Goal: Task Accomplishment & Management: Manage account settings

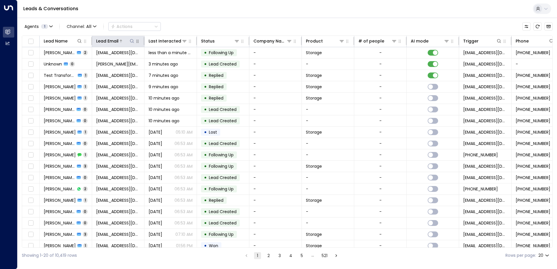
click at [130, 40] on icon at bounding box center [132, 41] width 5 height 5
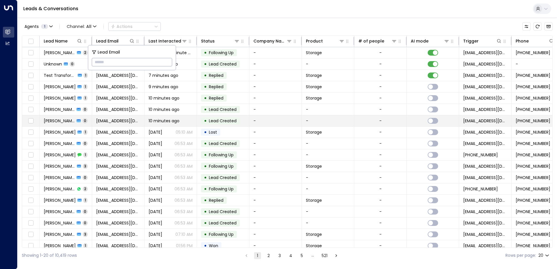
type input "**********"
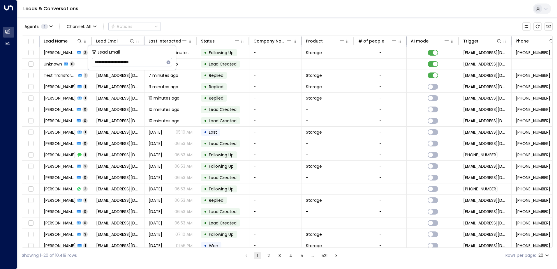
click at [161, 9] on div "Leads & Conversations" at bounding box center [286, 9] width 539 height 18
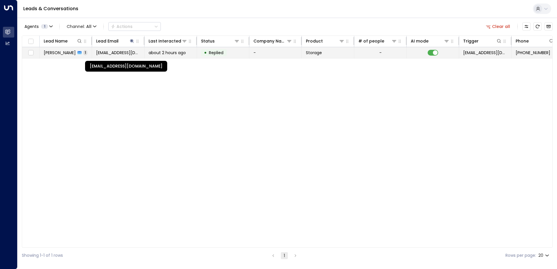
click at [108, 52] on span "[EMAIL_ADDRESS][DOMAIN_NAME]" at bounding box center [118, 53] width 44 height 6
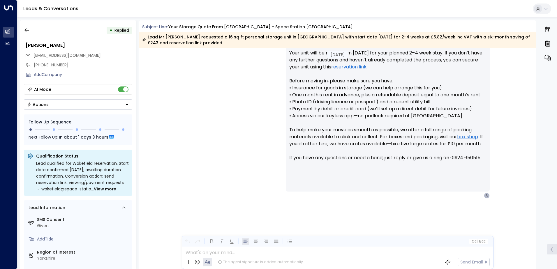
scroll to position [271, 0]
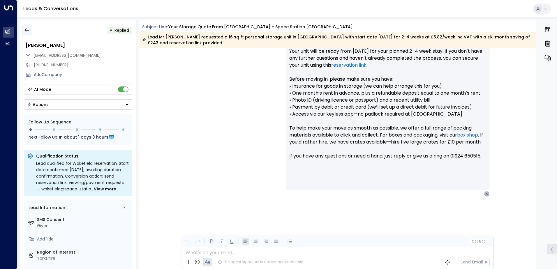
click at [27, 29] on icon "button" at bounding box center [27, 30] width 6 height 6
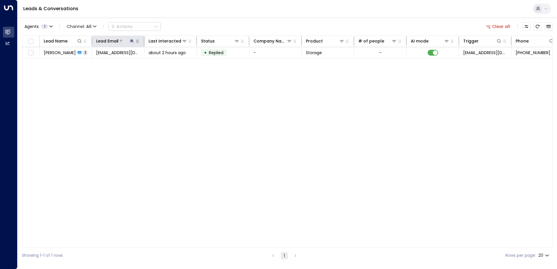
click at [131, 38] on button at bounding box center [132, 41] width 6 height 6
click at [167, 63] on icon "button" at bounding box center [169, 62] width 4 height 4
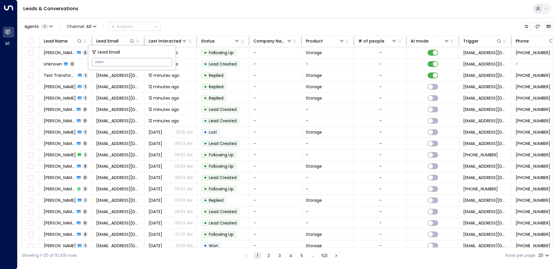
type input "**********"
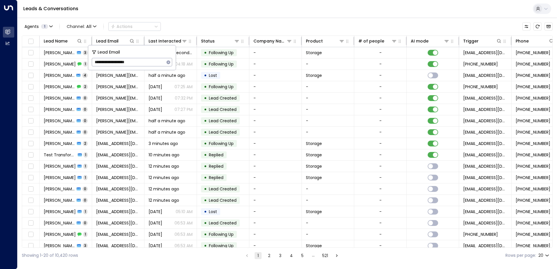
click at [163, 12] on div "Leads & Conversations" at bounding box center [286, 9] width 539 height 18
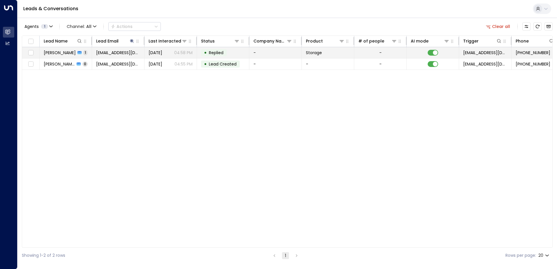
click at [60, 50] on span "[PERSON_NAME]" at bounding box center [60, 53] width 32 height 6
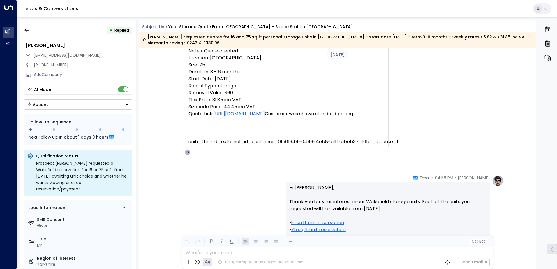
scroll to position [194, 0]
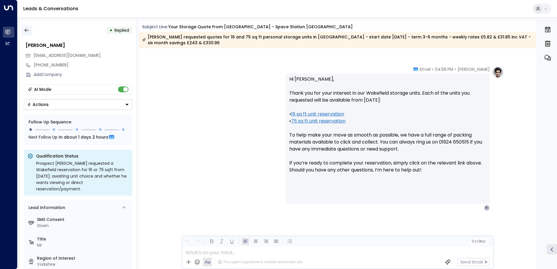
click at [29, 30] on icon "button" at bounding box center [27, 30] width 6 height 6
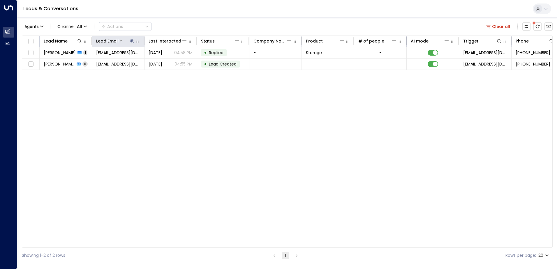
click at [130, 43] on icon at bounding box center [132, 41] width 5 height 5
click at [169, 62] on icon "button" at bounding box center [169, 62] width 4 height 4
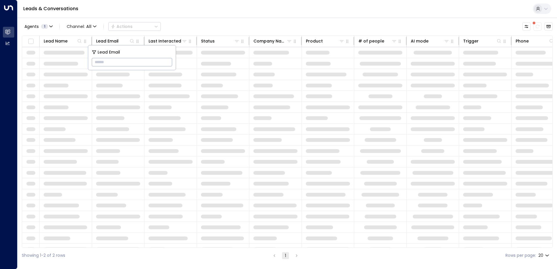
type input "**********"
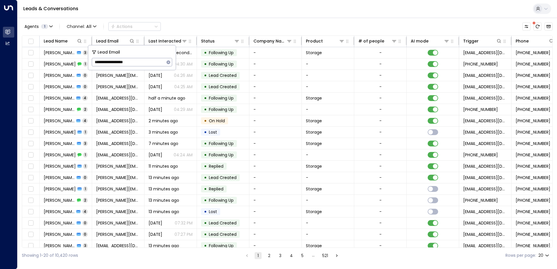
click at [168, 16] on div "Leads & Conversations" at bounding box center [286, 9] width 539 height 18
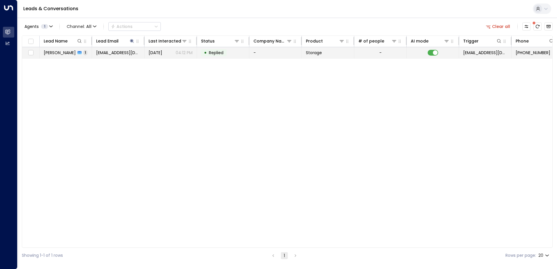
click at [97, 57] on td "[EMAIL_ADDRESS][DOMAIN_NAME]" at bounding box center [118, 52] width 52 height 11
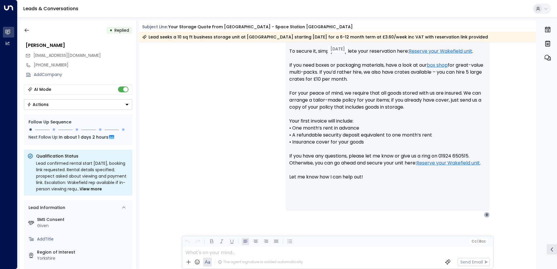
scroll to position [300, 0]
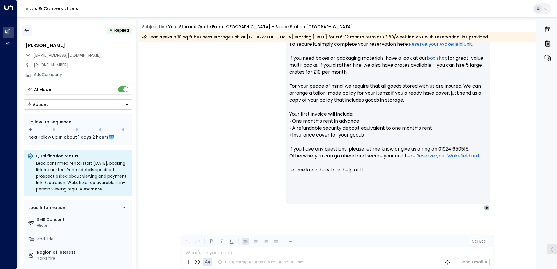
click at [26, 30] on icon "button" at bounding box center [26, 31] width 4 height 4
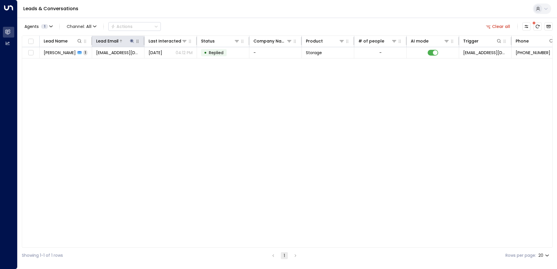
click at [132, 40] on icon at bounding box center [132, 41] width 4 height 4
click at [169, 62] on icon "button" at bounding box center [168, 62] width 5 height 5
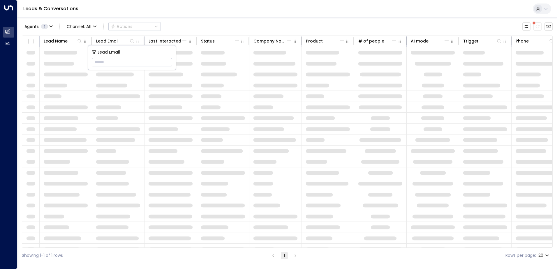
type input "**********"
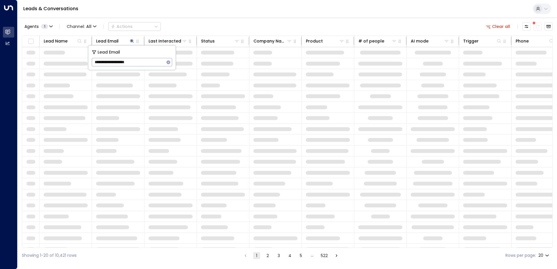
click at [180, 13] on div "Leads & Conversations" at bounding box center [286, 9] width 539 height 18
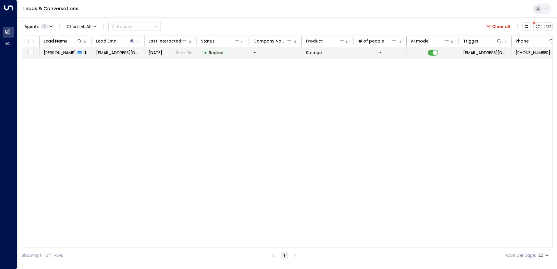
click at [65, 54] on span "[PERSON_NAME]" at bounding box center [60, 53] width 32 height 6
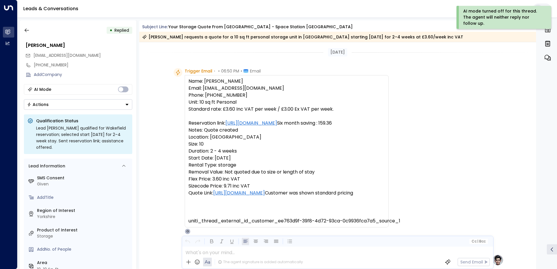
click at [127, 105] on icon "Button group with a nested menu" at bounding box center [127, 105] width 4 height 4
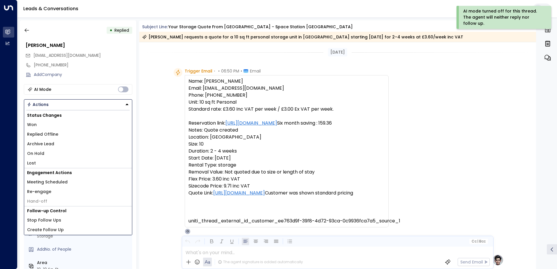
click at [62, 134] on li "Replied Offline" at bounding box center [78, 135] width 108 height 10
